Goal: Information Seeking & Learning: Learn about a topic

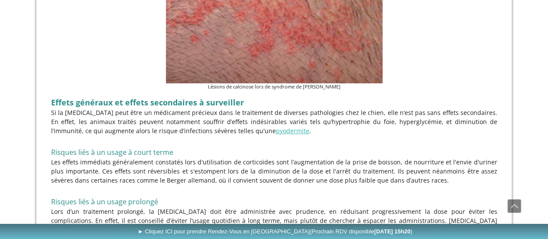
scroll to position [1818, 0]
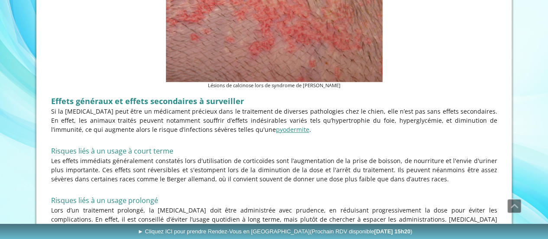
click at [276, 125] on link "pyodermite" at bounding box center [292, 129] width 33 height 8
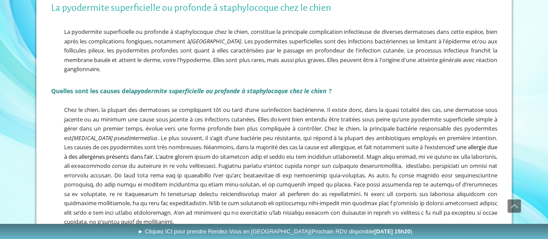
scroll to position [192, 0]
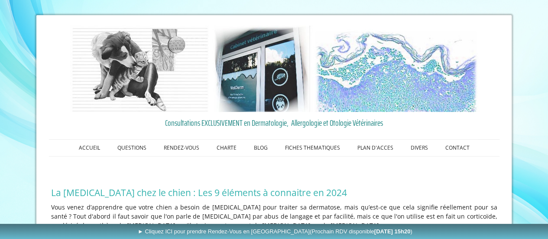
drag, startPoint x: 385, startPoint y: 36, endPoint x: 403, endPoint y: 8, distance: 33.4
